Goal: Task Accomplishment & Management: Use online tool/utility

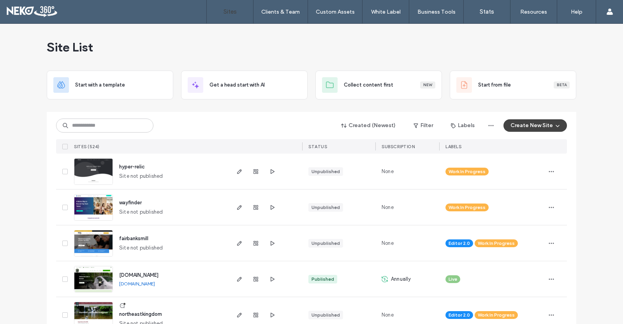
scroll to position [39, 0]
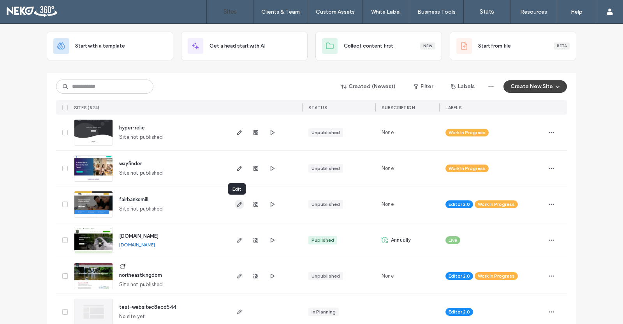
click at [238, 205] on icon "button" at bounding box center [239, 204] width 6 height 6
